Goal: Information Seeking & Learning: Find specific fact

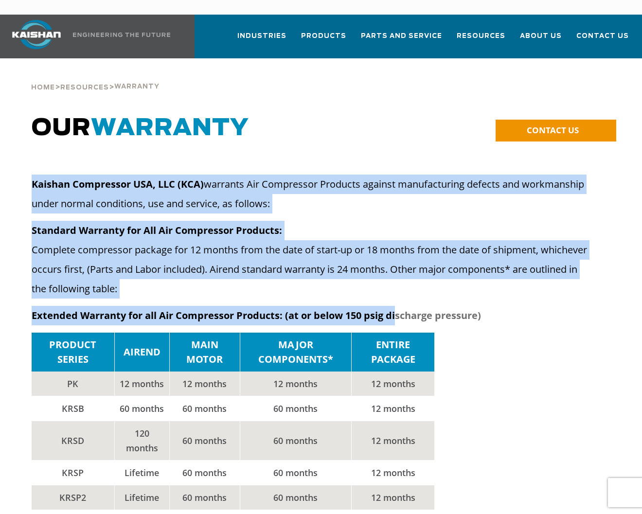
drag, startPoint x: 31, startPoint y: 167, endPoint x: 397, endPoint y: 304, distance: 390.6
click at [397, 304] on div "Kaishan Compressor USA, LLC (KCA) warrants Air Compressor Products against manu…" at bounding box center [312, 254] width 561 height 158
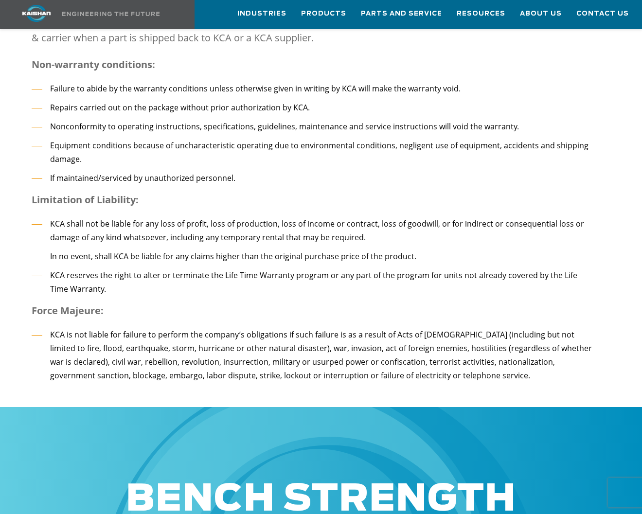
scroll to position [1690, 0]
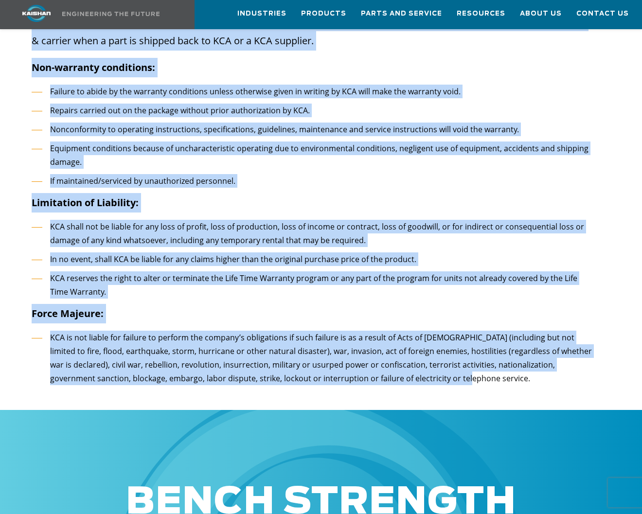
click at [413, 339] on li "KCA is not liable for failure to perform the company’s obligations if such fail…" at bounding box center [312, 358] width 561 height 55
copy div "Loremip Dolorsitam CON, ADI (ELI) seddoeiu Tem Incididunt Utlabore etdolor magn…"
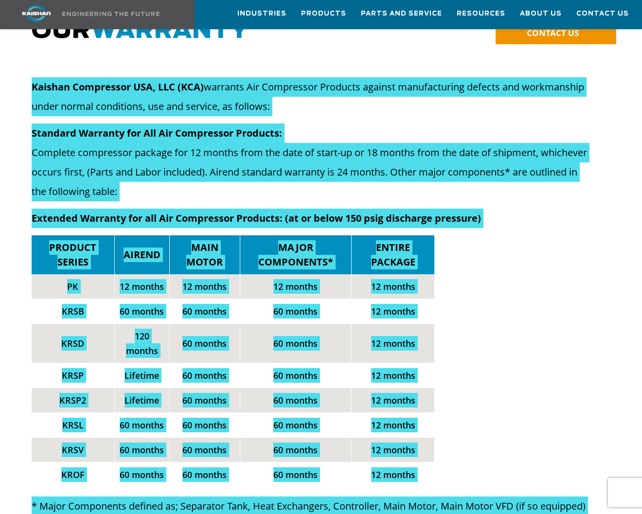
scroll to position [90, 0]
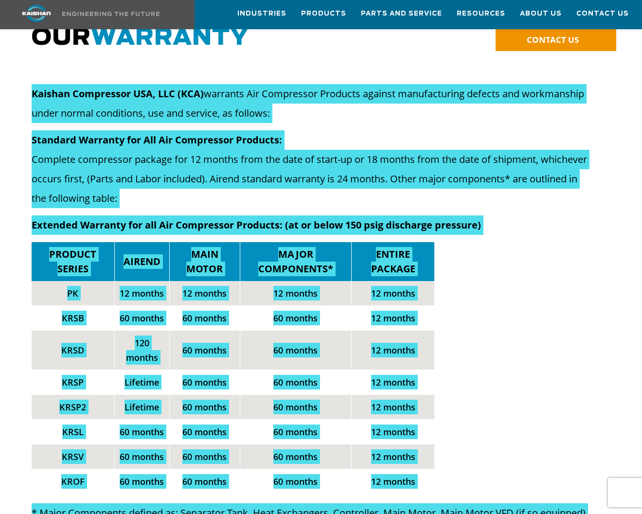
click at [154, 168] on p "Standard Warranty for All Air Compressor Products: Complete compressor package …" at bounding box center [312, 169] width 561 height 78
drag, startPoint x: 628, startPoint y: 191, endPoint x: 172, endPoint y: 76, distance: 469.6
click at [172, 87] on strong "Kaishan Compressor USA, LLC (KCA)" at bounding box center [118, 93] width 172 height 13
click at [162, 155] on p "Standard Warranty for All Air Compressor Products: Complete compressor package …" at bounding box center [312, 169] width 561 height 78
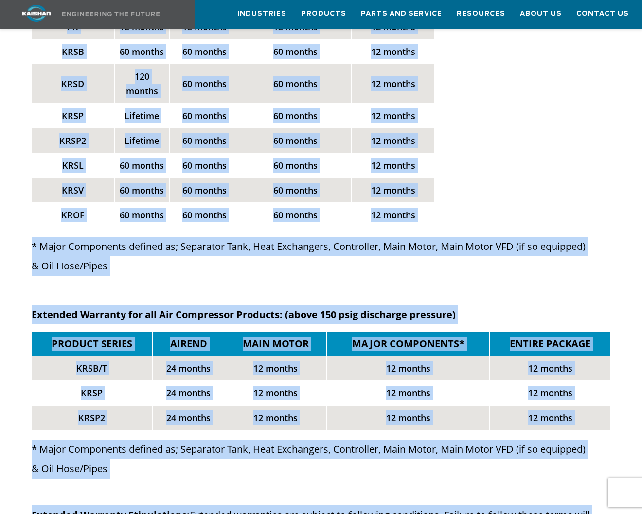
scroll to position [361, 0]
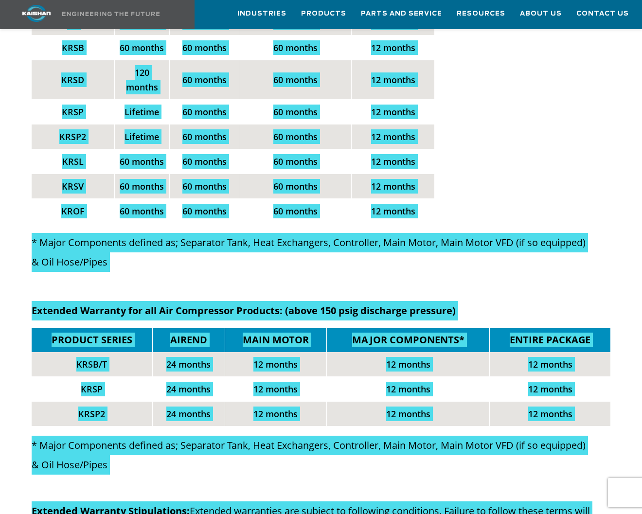
click at [501, 352] on td "12 months" at bounding box center [550, 364] width 121 height 25
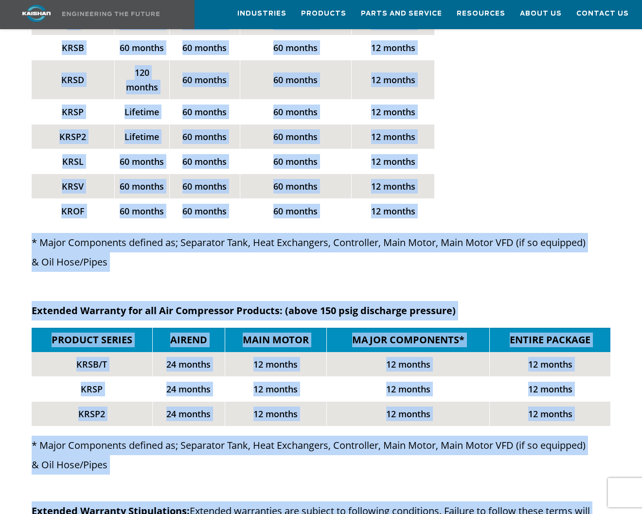
click at [45, 328] on td "PRODUCT SERIES" at bounding box center [92, 340] width 121 height 24
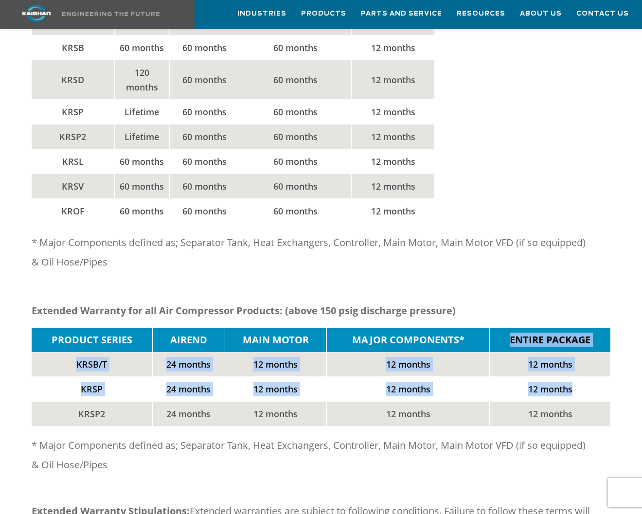
drag, startPoint x: 512, startPoint y: 326, endPoint x: 570, endPoint y: 367, distance: 71.0
click at [571, 369] on tbody "PRODUCT SERIES AIREND MAIN MOTOR MAJOR COMPONENTS* ENTIRE PACKAGE KRSB/T 24 mon…" at bounding box center [321, 377] width 579 height 98
click at [539, 332] on td "ENTIRE PACKAGE" at bounding box center [550, 340] width 121 height 24
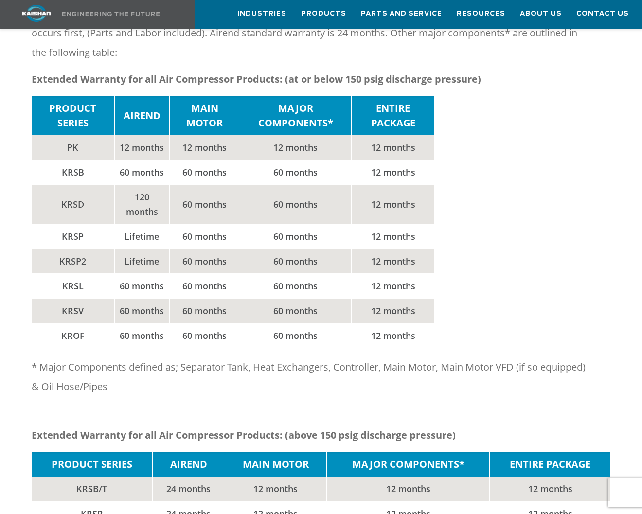
scroll to position [236, 0]
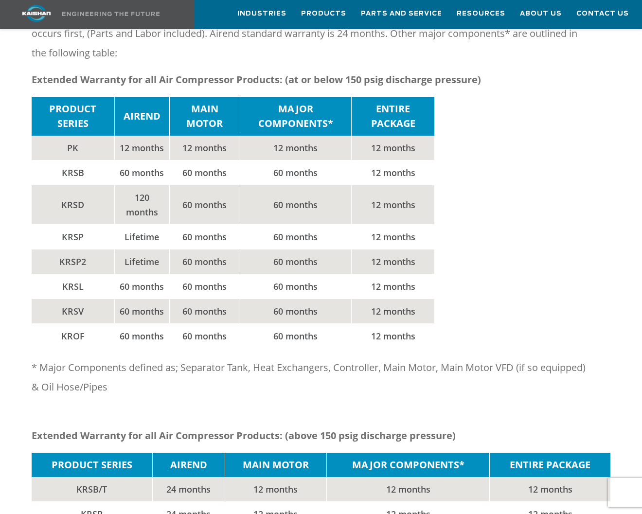
click at [48, 97] on td "PRODUCT SERIES" at bounding box center [73, 116] width 83 height 39
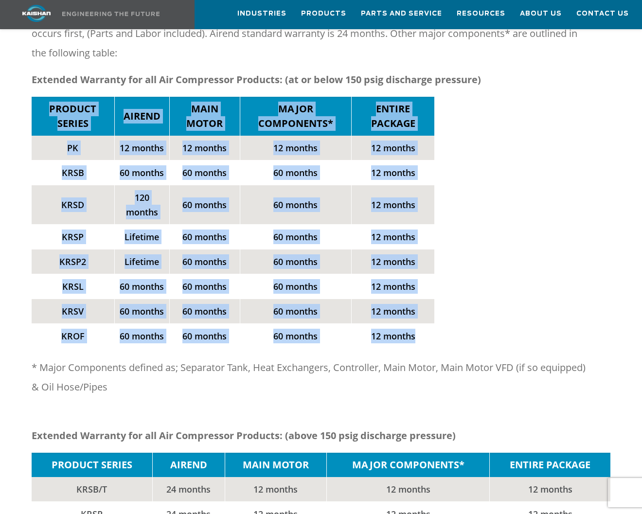
drag, startPoint x: 53, startPoint y: 94, endPoint x: 418, endPoint y: 328, distance: 434.3
click at [418, 328] on tbody "PRODUCT SERIES AIREND MAIN MOTOR MAJOR COMPONENTS* ENTIRE PACKAGE PK 12 months …" at bounding box center [233, 223] width 403 height 252
copy tbody "PRODUCT SERIES AIREND MAIN MOTOR MAJOR COMPONENTS* ENTIRE PACKAGE PK 12 months …"
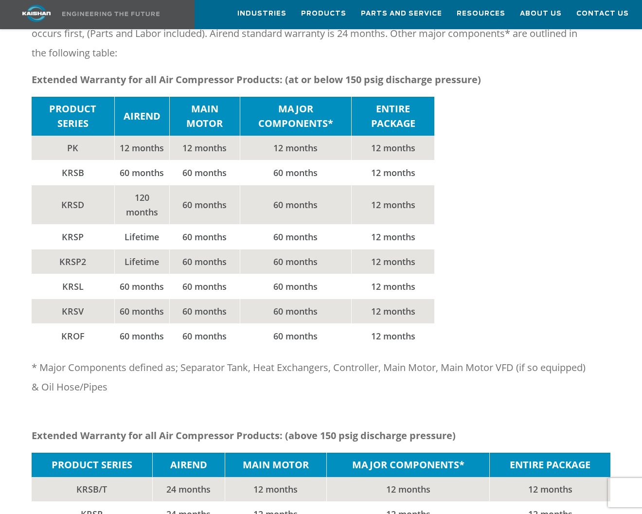
drag, startPoint x: 52, startPoint y: 90, endPoint x: 443, endPoint y: 316, distance: 451.9
click at [445, 322] on div "PRODUCT SERIES AIREND MAIN MOTOR MAJOR COMPONENTS* ENTIRE PACKAGE PK 12 months …" at bounding box center [321, 223] width 579 height 252
copy tbody
